Goal: Task Accomplishment & Management: Use online tool/utility

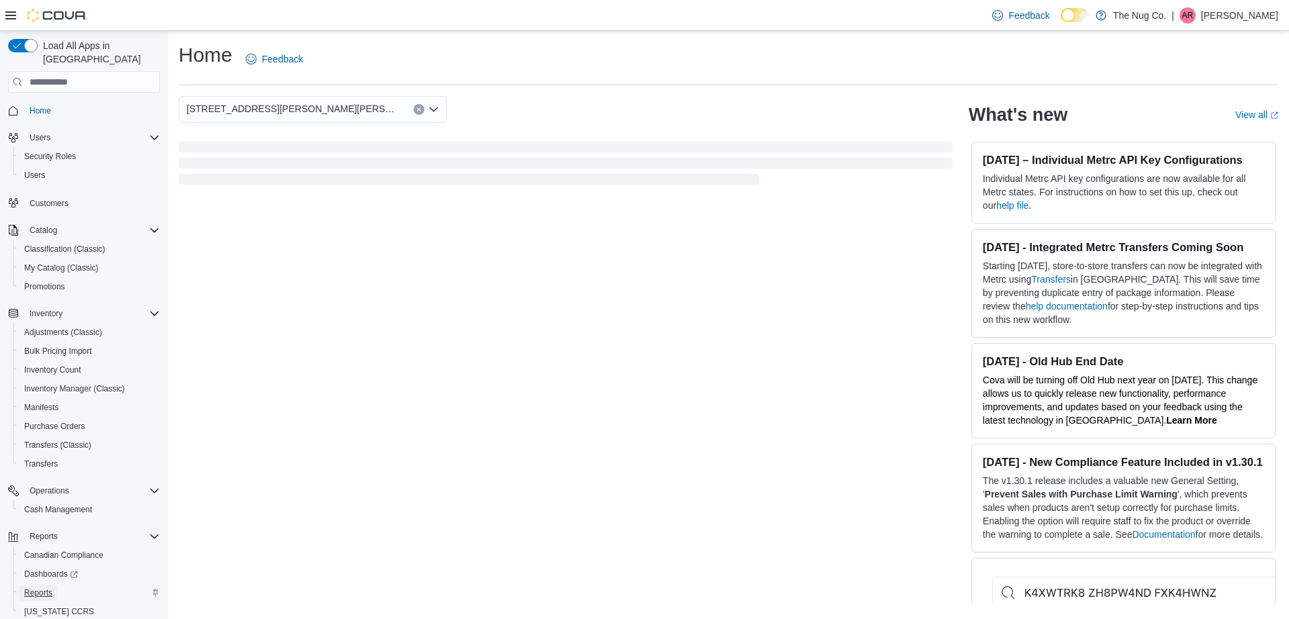
click at [42, 587] on span "Reports" at bounding box center [38, 592] width 28 height 11
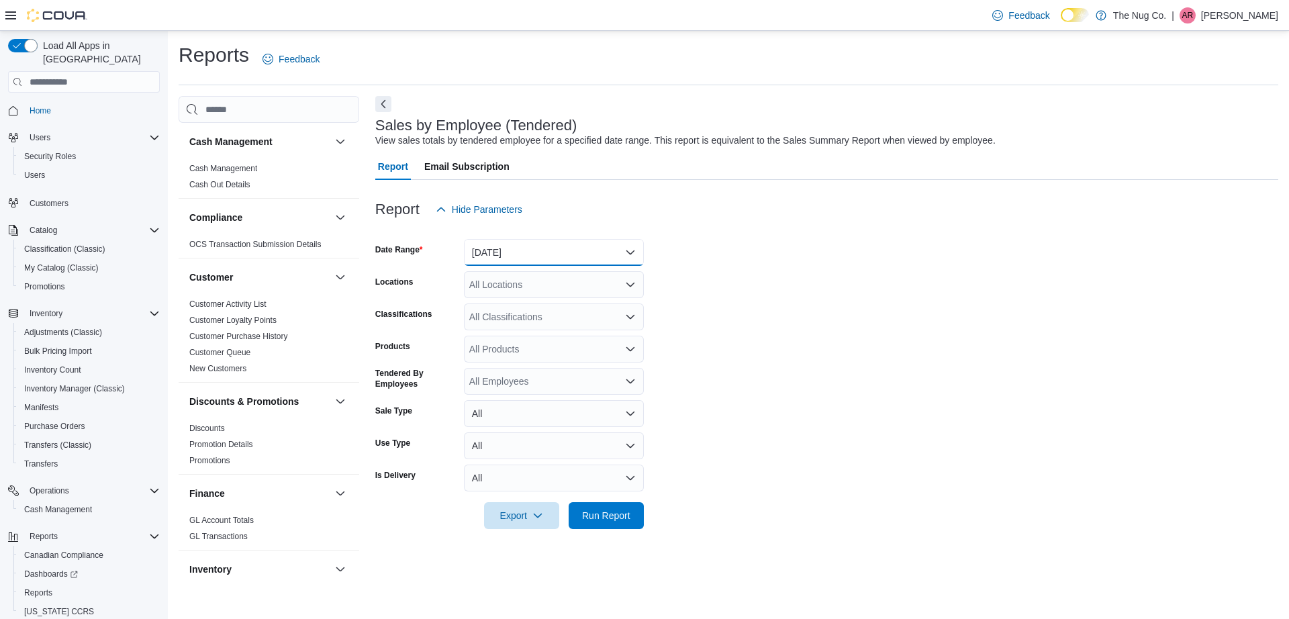
click at [528, 254] on button "[DATE]" at bounding box center [554, 252] width 180 height 27
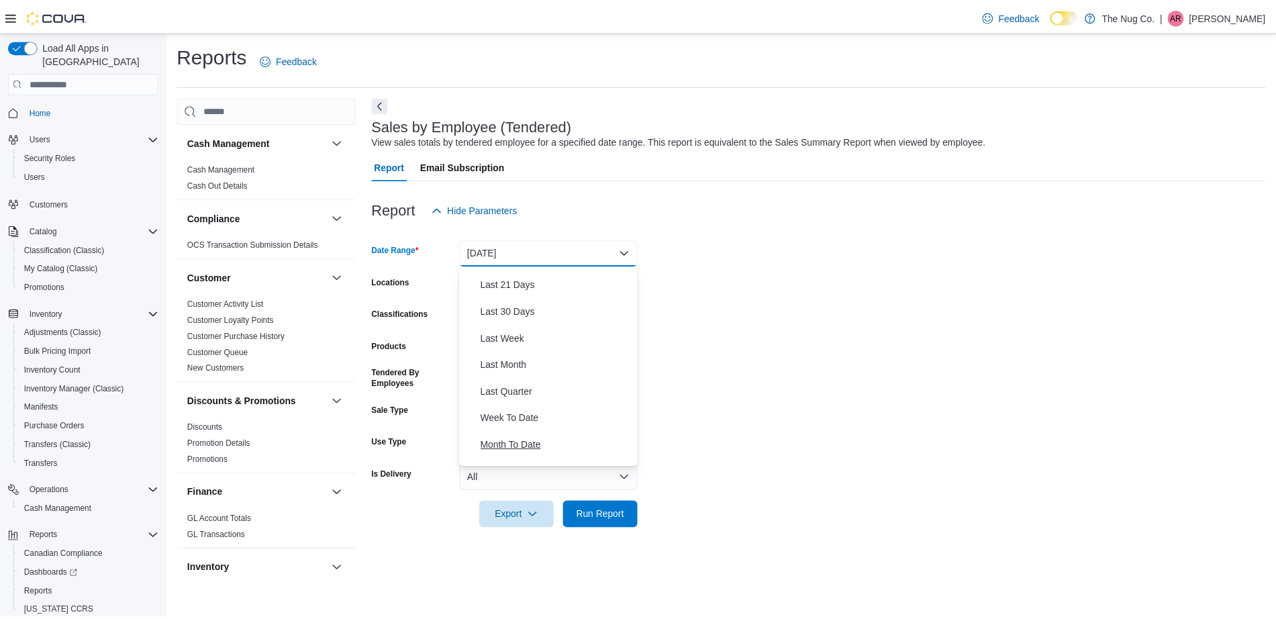
scroll to position [201, 0]
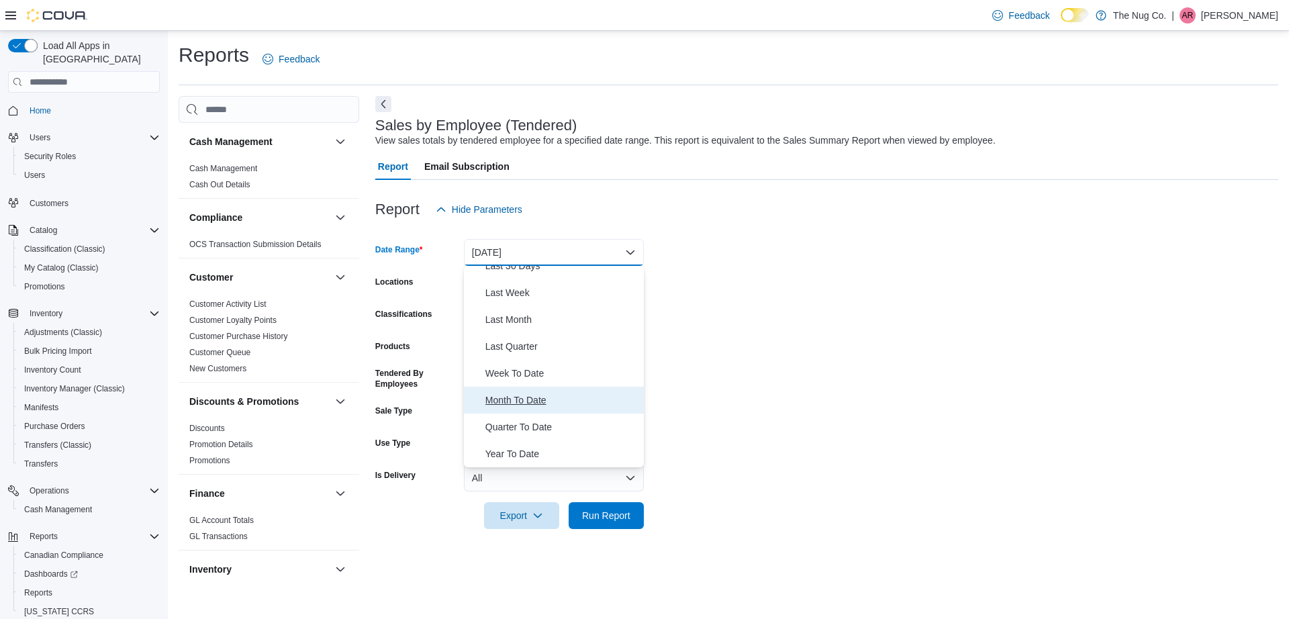
click at [534, 406] on span "Month To Date" at bounding box center [561, 400] width 153 height 16
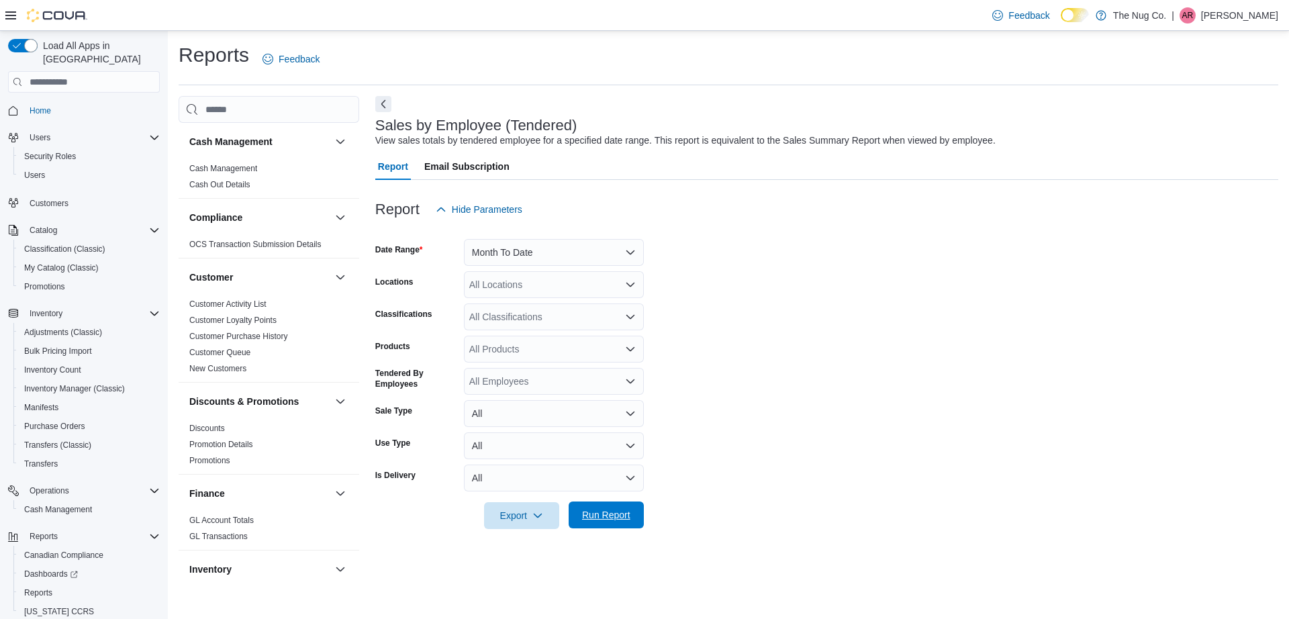
click at [600, 507] on span "Run Report" at bounding box center [606, 514] width 59 height 27
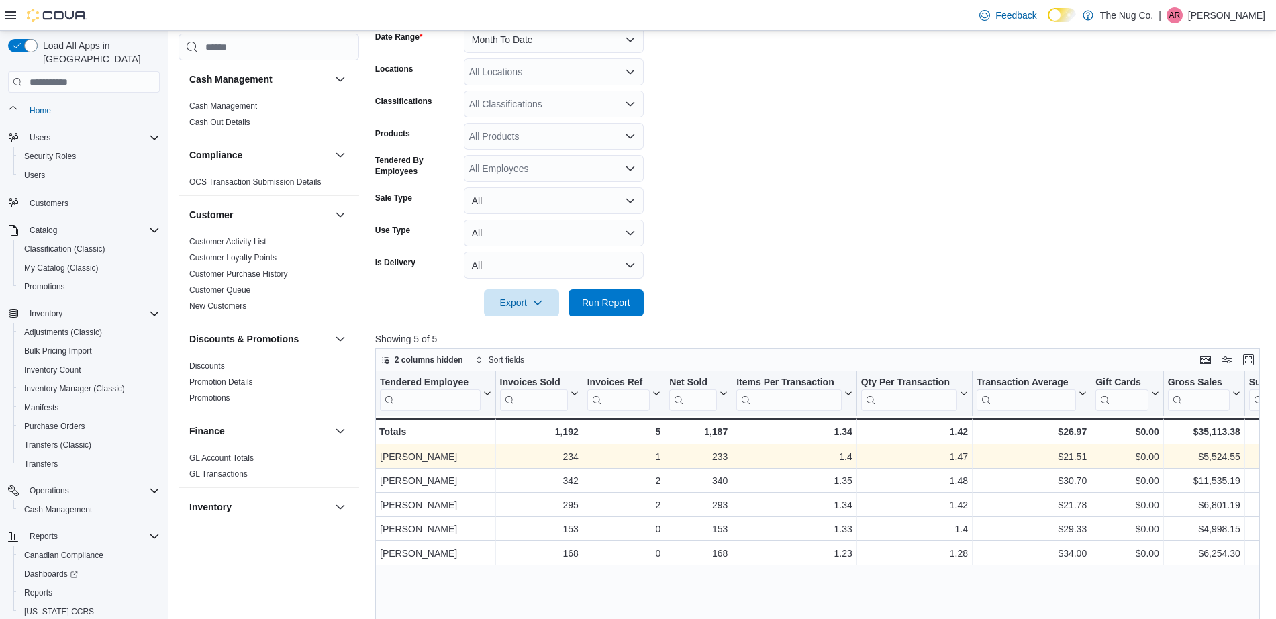
scroll to position [252, 0]
